Goal: Find specific page/section: Find specific page/section

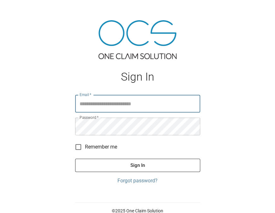
type input "**********"
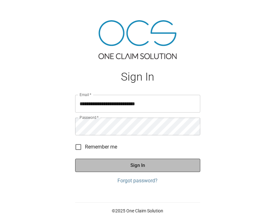
click at [97, 170] on button "Sign In" at bounding box center [137, 164] width 125 height 13
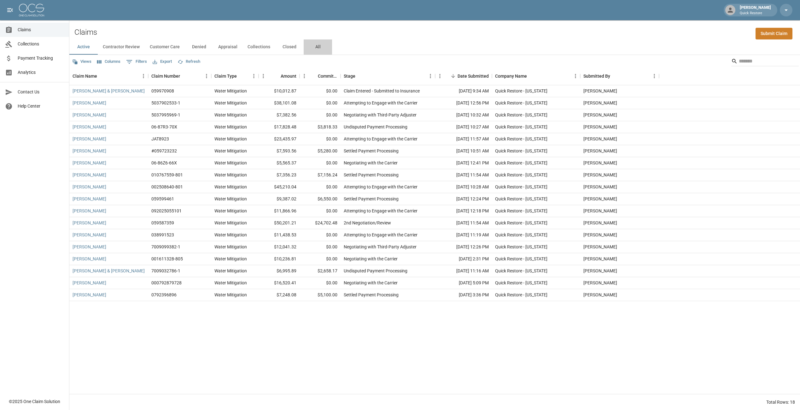
click at [274, 50] on button "All" at bounding box center [318, 46] width 28 height 15
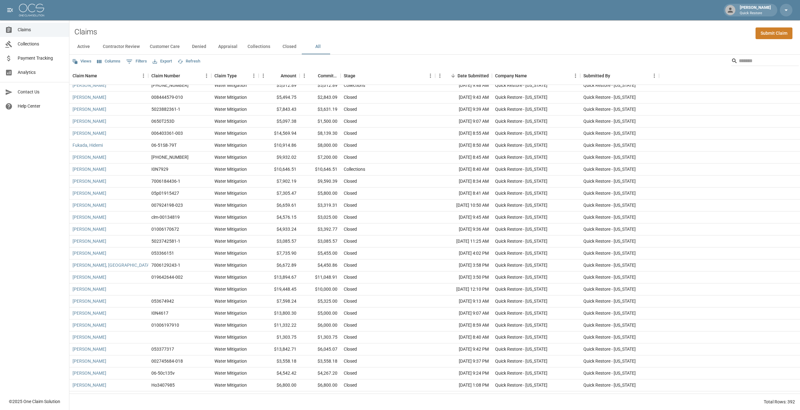
scroll to position [4006, 0]
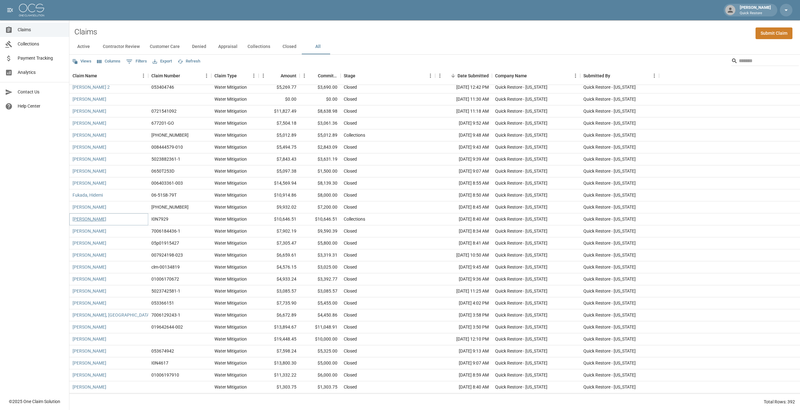
click at [90, 212] on link "[PERSON_NAME]" at bounding box center [90, 219] width 34 height 6
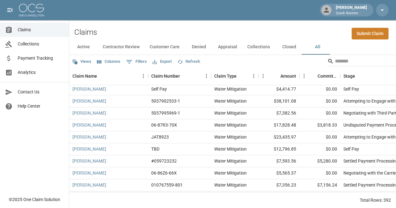
scroll to position [32, 0]
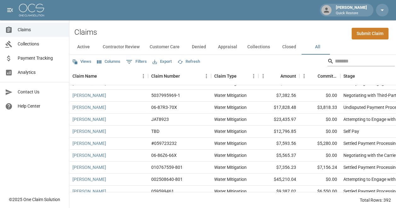
click at [279, 62] on input "Search" at bounding box center [360, 61] width 50 height 10
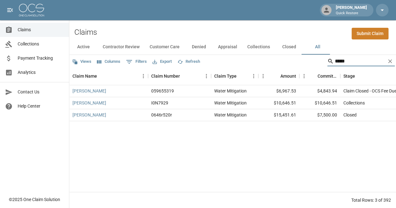
type input "*****"
drag, startPoint x: 337, startPoint y: 105, endPoint x: 312, endPoint y: 104, distance: 25.2
click at [279, 104] on div "$10,646.51" at bounding box center [320, 103] width 41 height 12
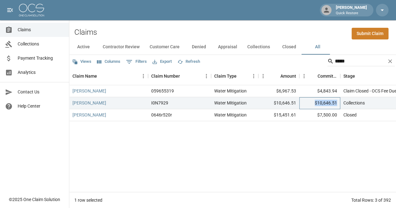
copy div "$10,646.51"
